Goal: Task Accomplishment & Management: Complete application form

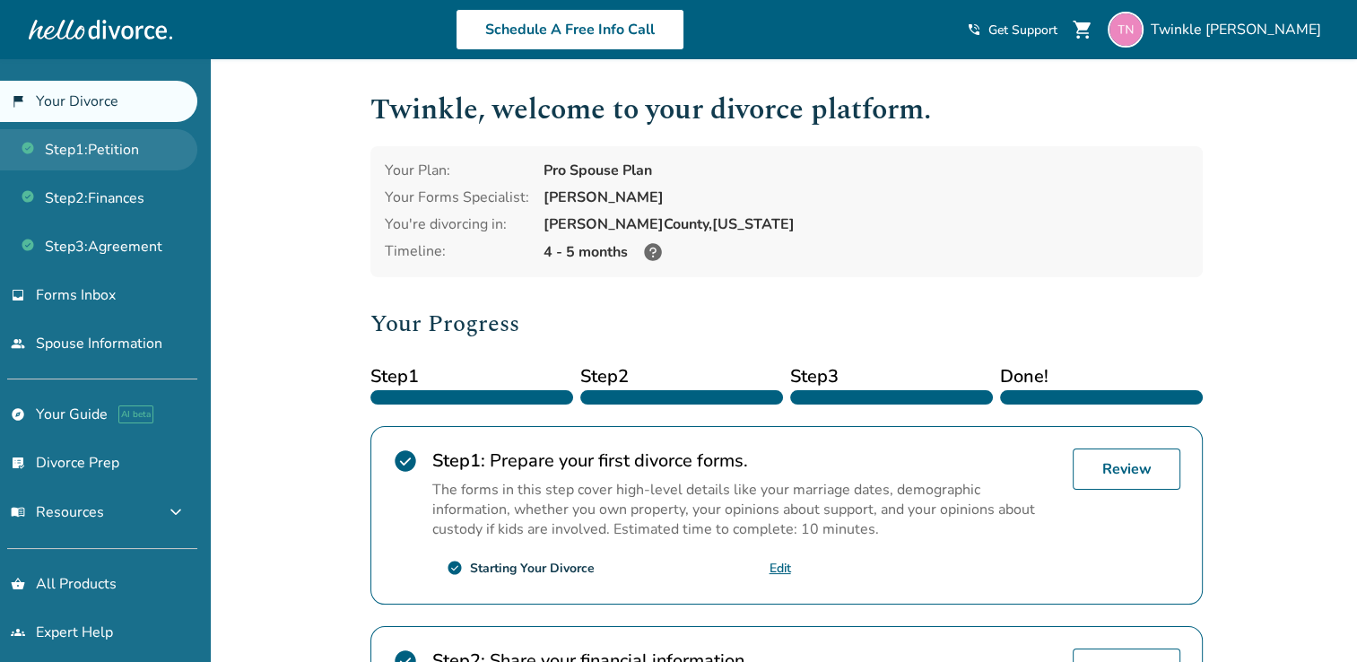
click at [140, 148] on link "Step 1 : Petition" at bounding box center [98, 149] width 197 height 41
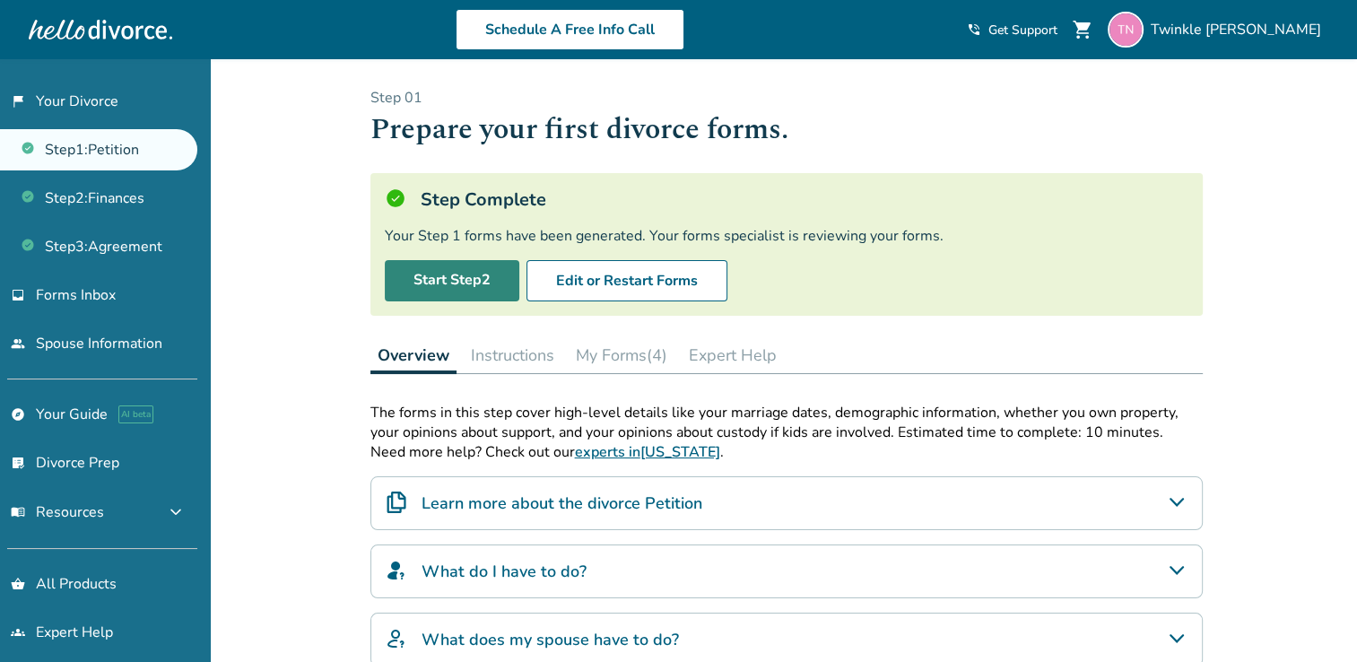
click at [467, 289] on link "Start Step 2" at bounding box center [452, 280] width 135 height 41
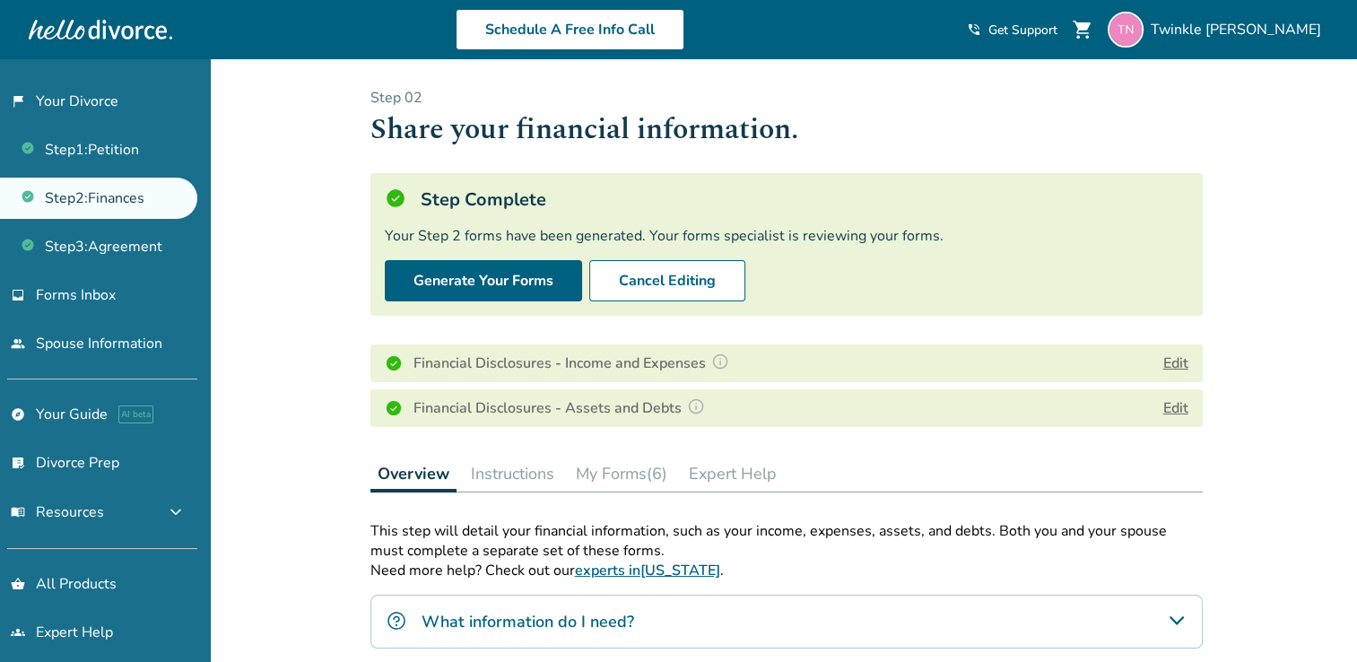
click at [1173, 357] on button "Edit" at bounding box center [1176, 364] width 25 height 22
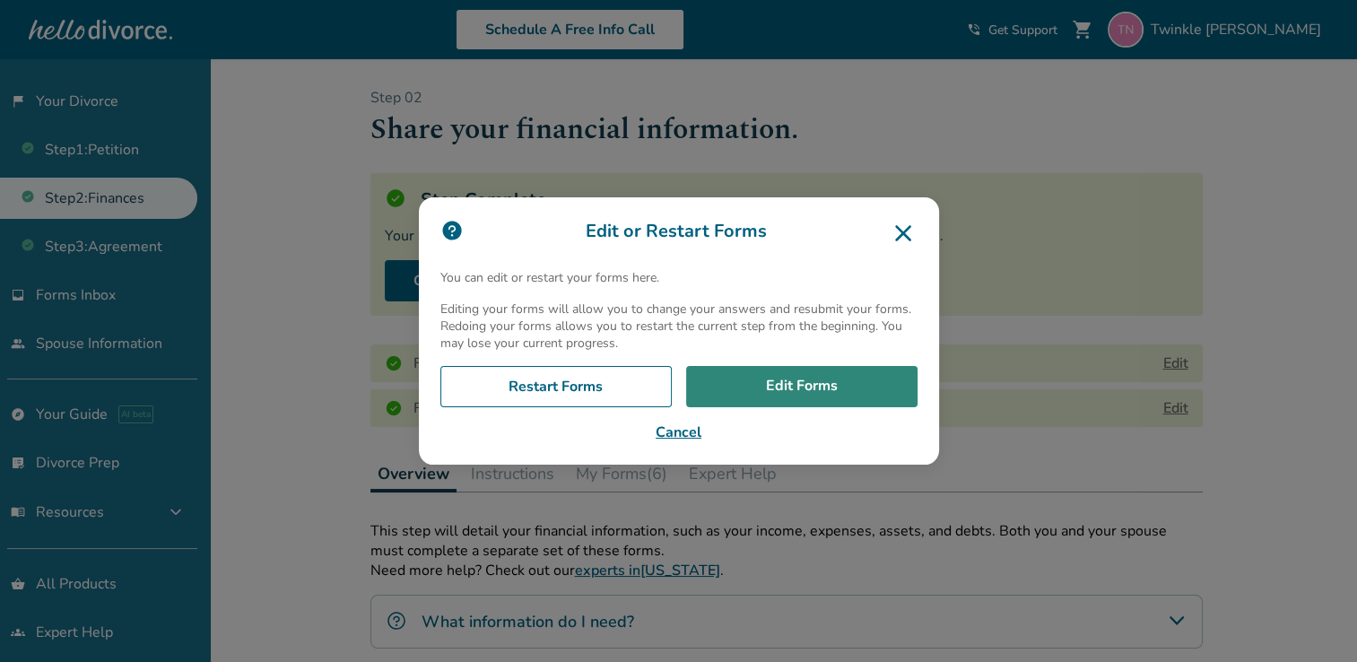
click at [817, 389] on link "Edit Forms" at bounding box center [801, 386] width 231 height 41
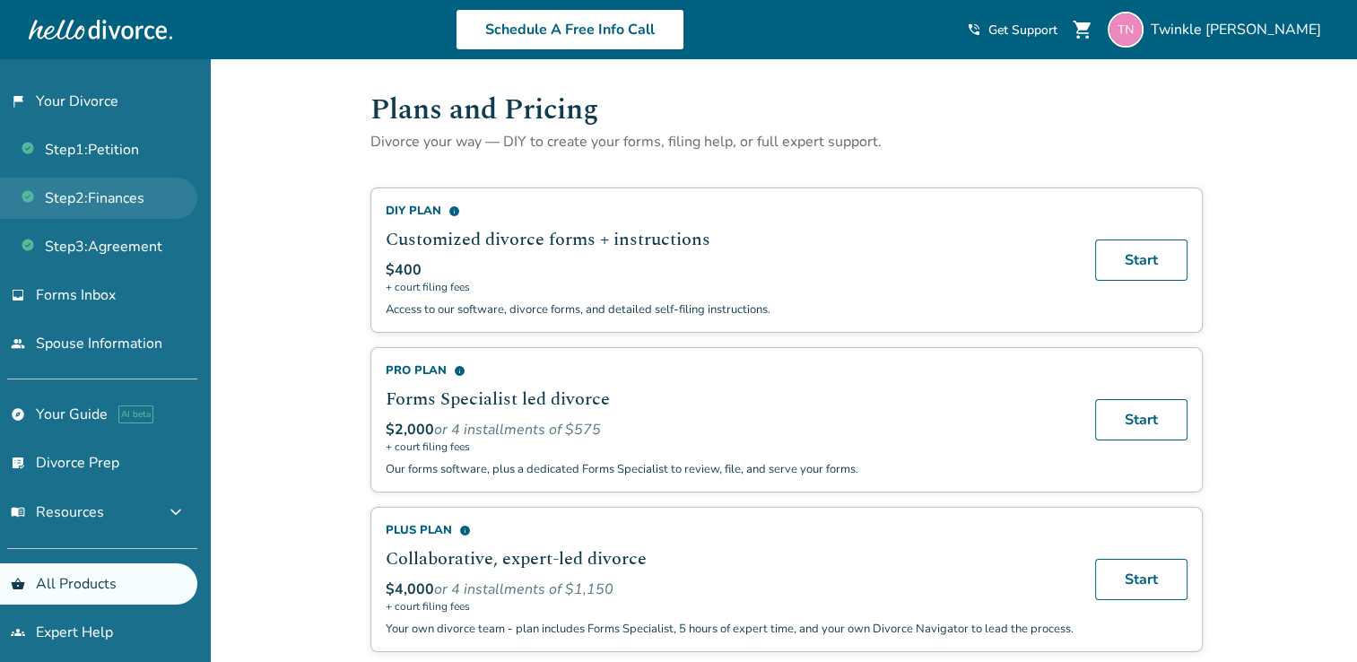
click at [132, 195] on link "Step 2 : Finances" at bounding box center [98, 198] width 197 height 41
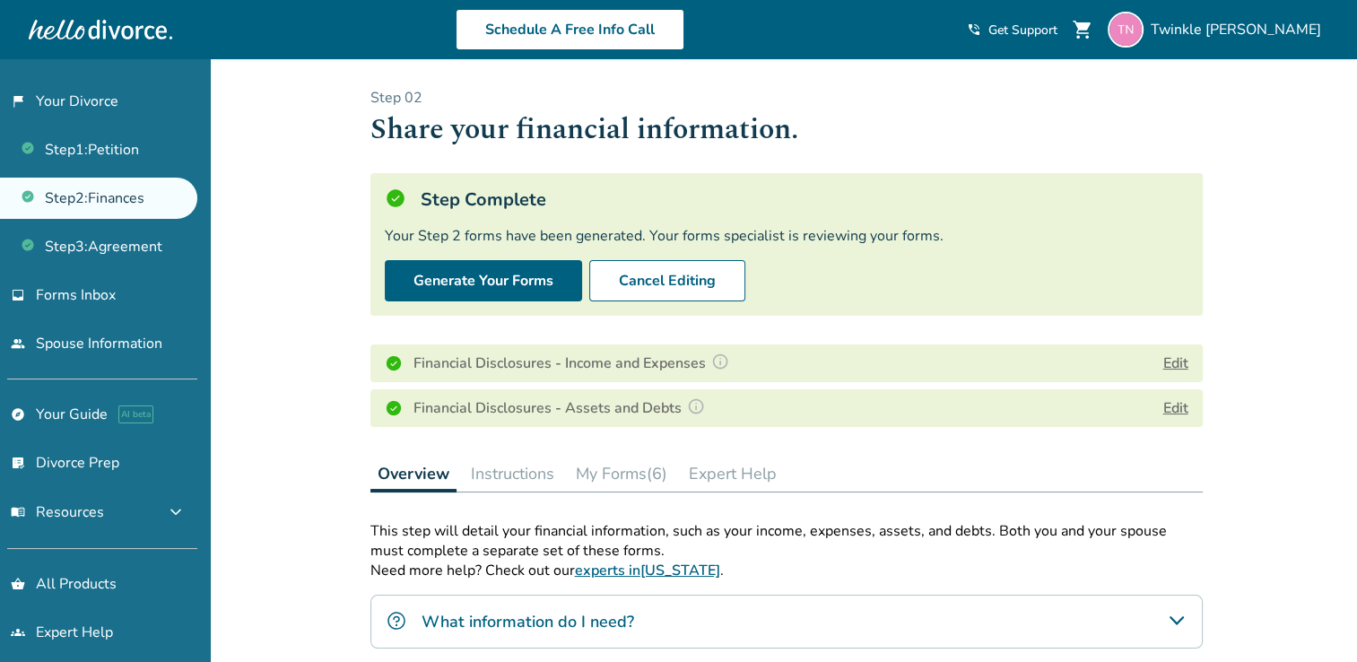
click at [1169, 405] on button "Edit" at bounding box center [1176, 408] width 25 height 22
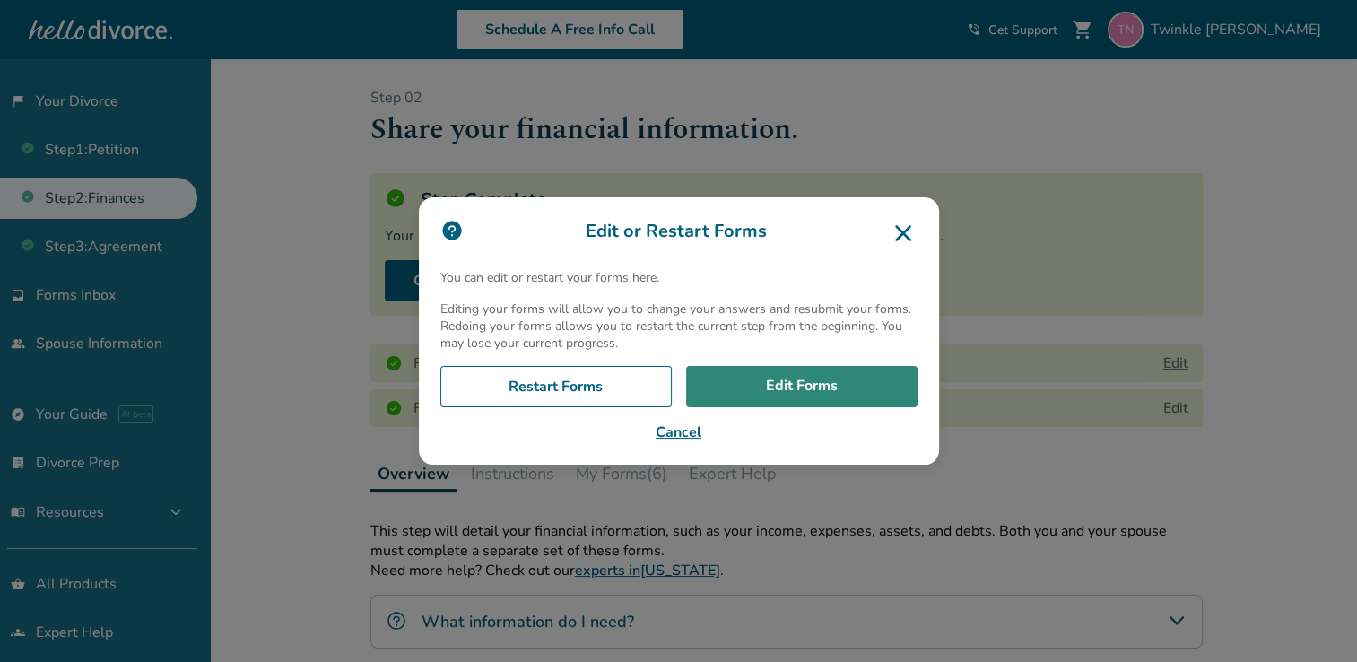
click at [790, 380] on link "Edit Forms" at bounding box center [801, 386] width 231 height 41
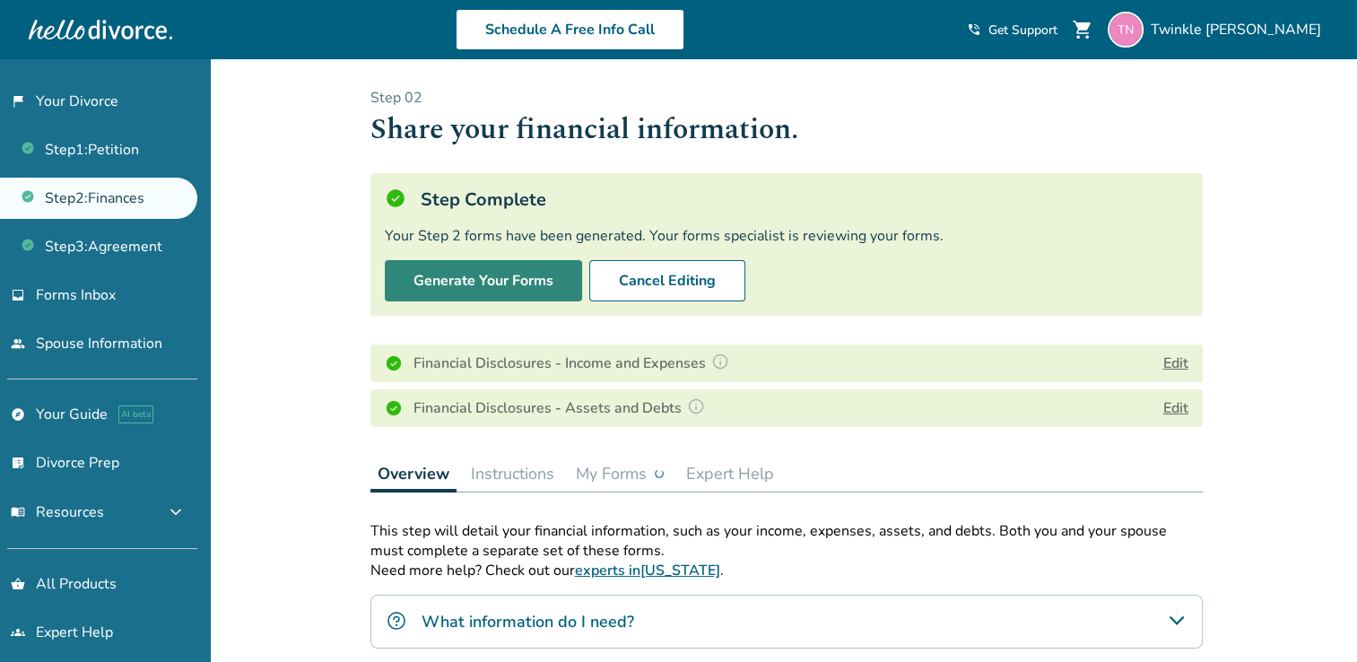
click at [531, 275] on button "Generate Your Forms" at bounding box center [483, 280] width 197 height 41
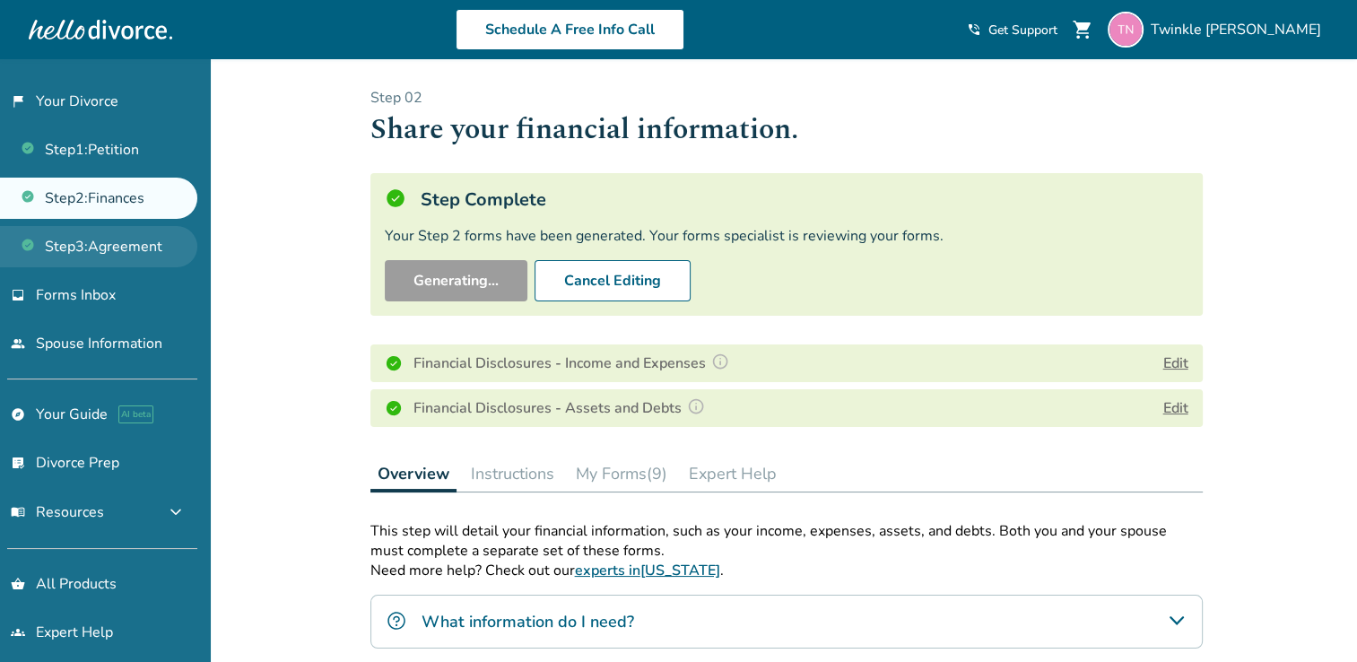
click at [86, 235] on link "Step 3 : Agreement" at bounding box center [98, 246] width 197 height 41
